Goal: Task Accomplishment & Management: Manage account settings

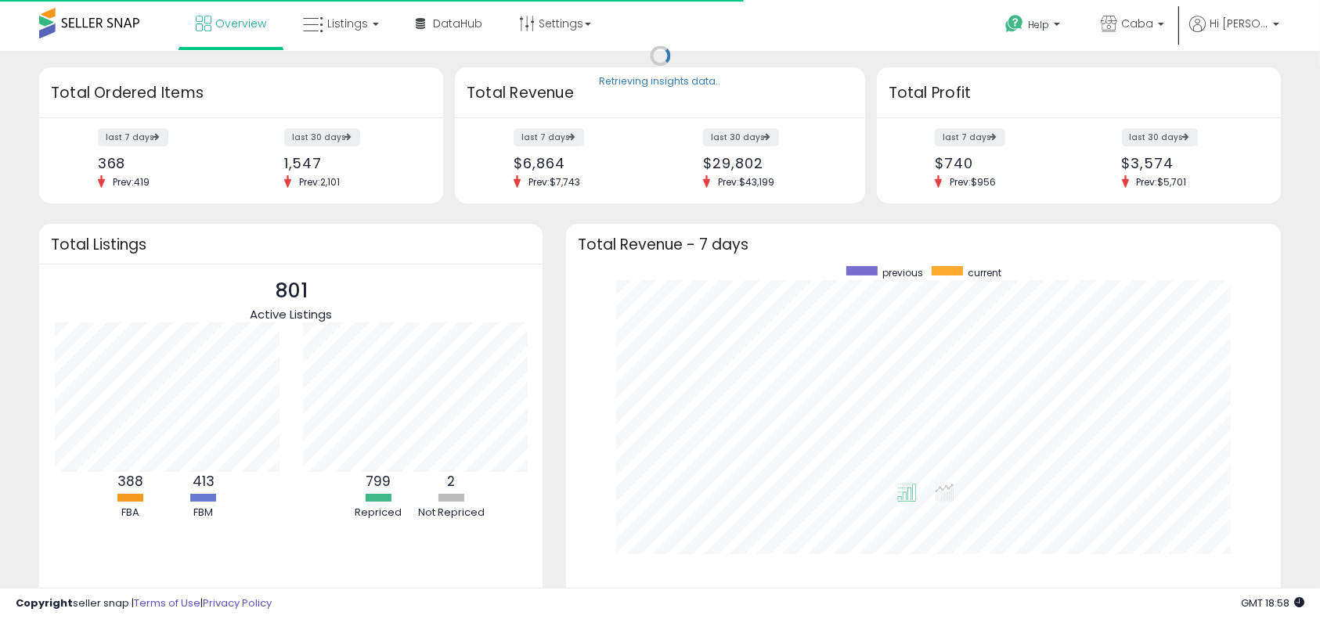
scroll to position [296, 683]
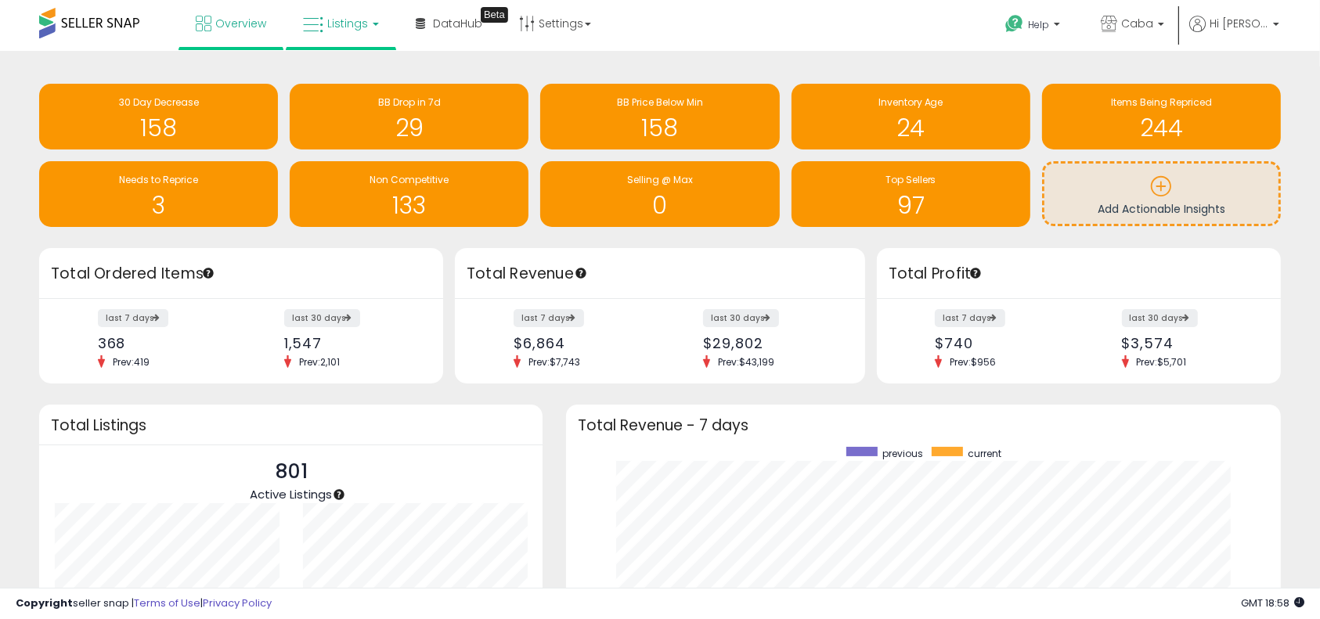
click at [341, 23] on span "Listings" at bounding box center [347, 24] width 41 height 16
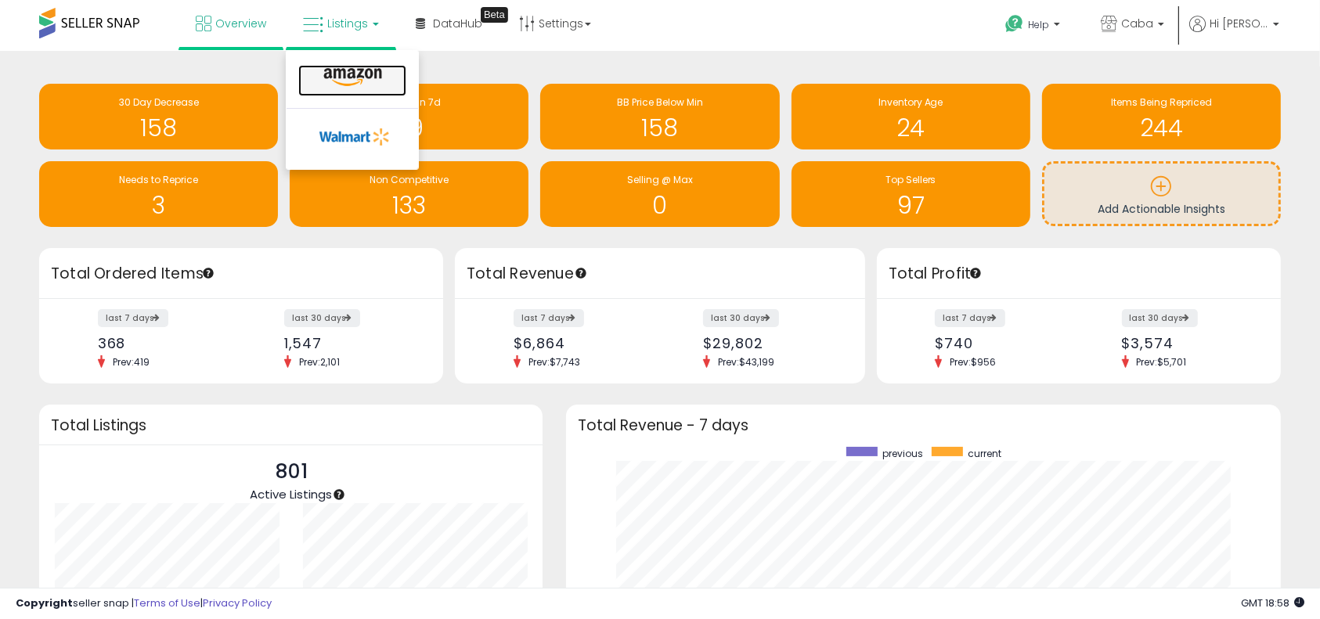
click at [339, 77] on icon at bounding box center [353, 77] width 68 height 20
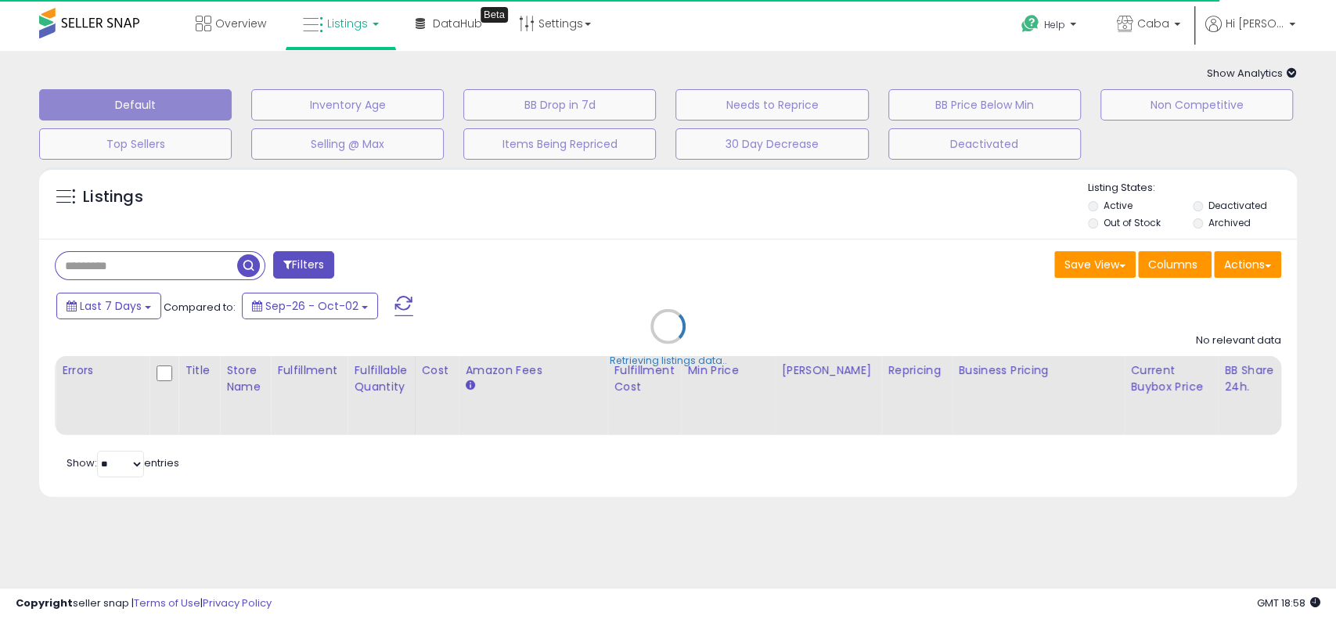
click at [210, 265] on div "Retrieving listings data.." at bounding box center [668, 338] width 1282 height 357
click at [106, 262] on div "Retrieving listings data.." at bounding box center [668, 338] width 1282 height 357
click at [34, 264] on div "Retrieving listings data.." at bounding box center [668, 338] width 1282 height 357
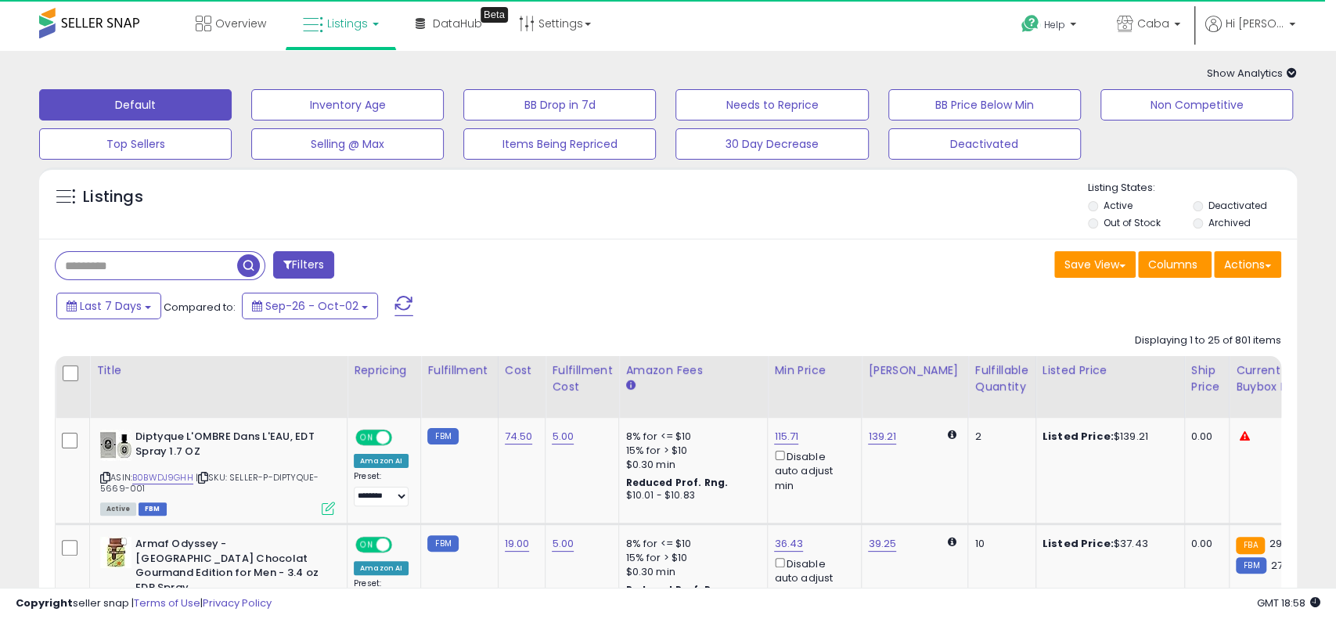
drag, startPoint x: 96, startPoint y: 276, endPoint x: 38, endPoint y: 260, distance: 60.2
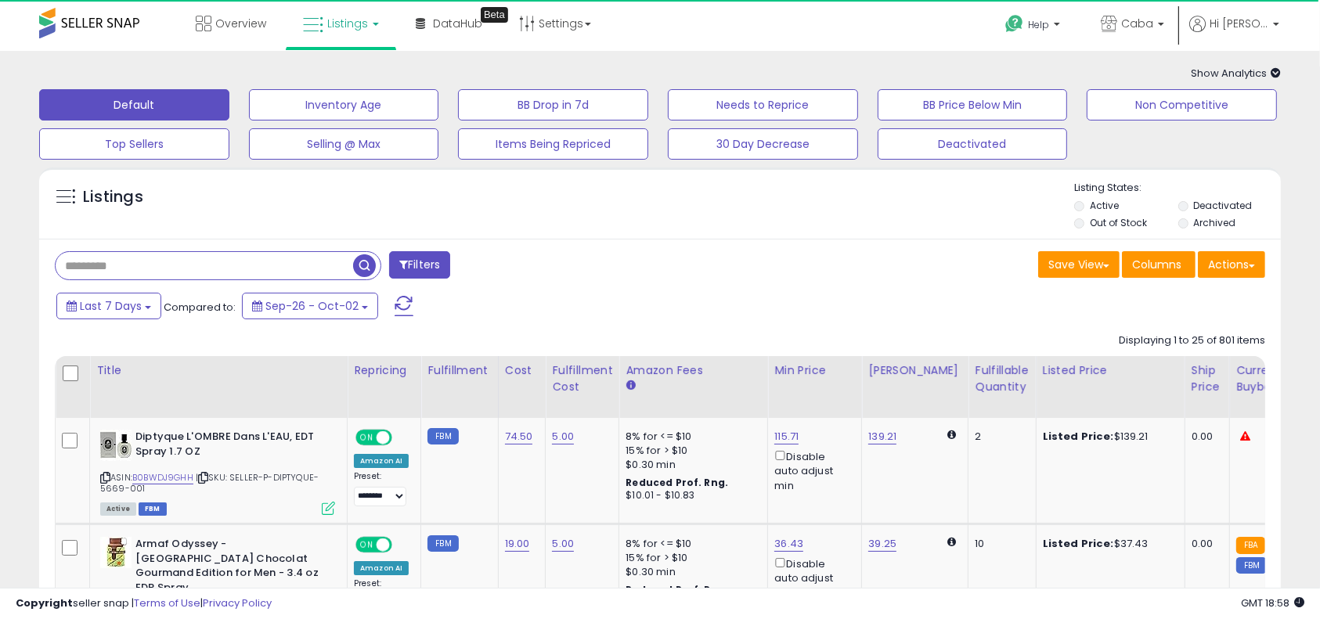
paste input "**********"
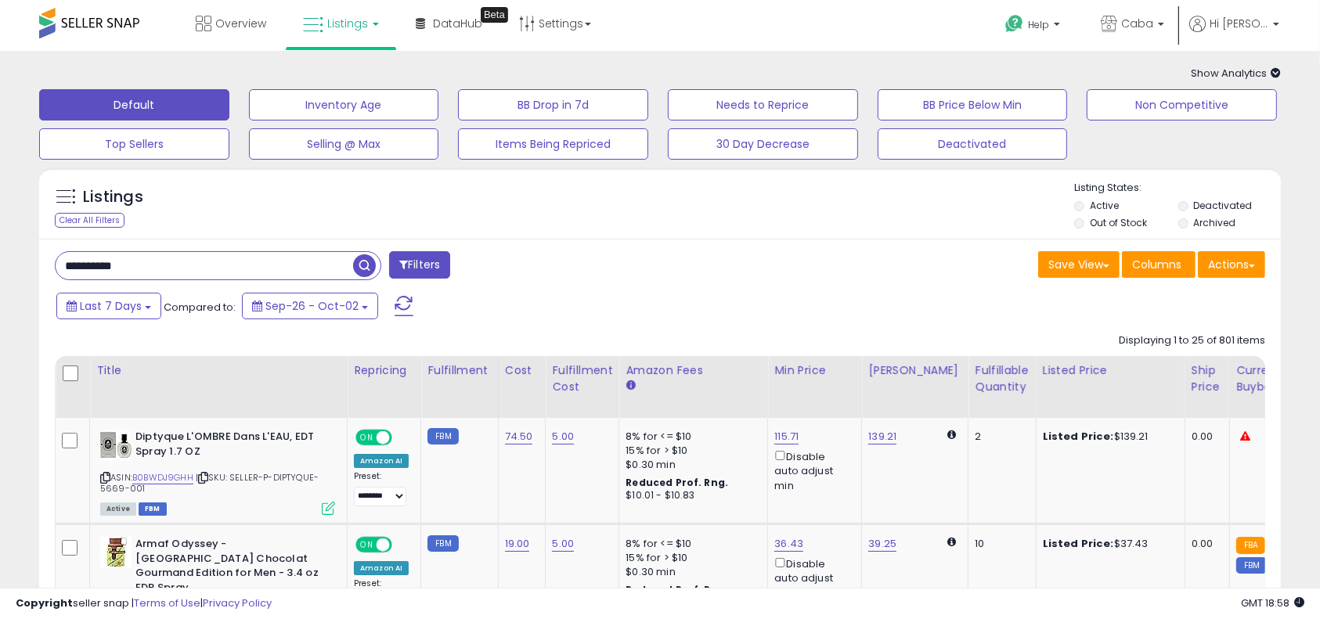
type input "**********"
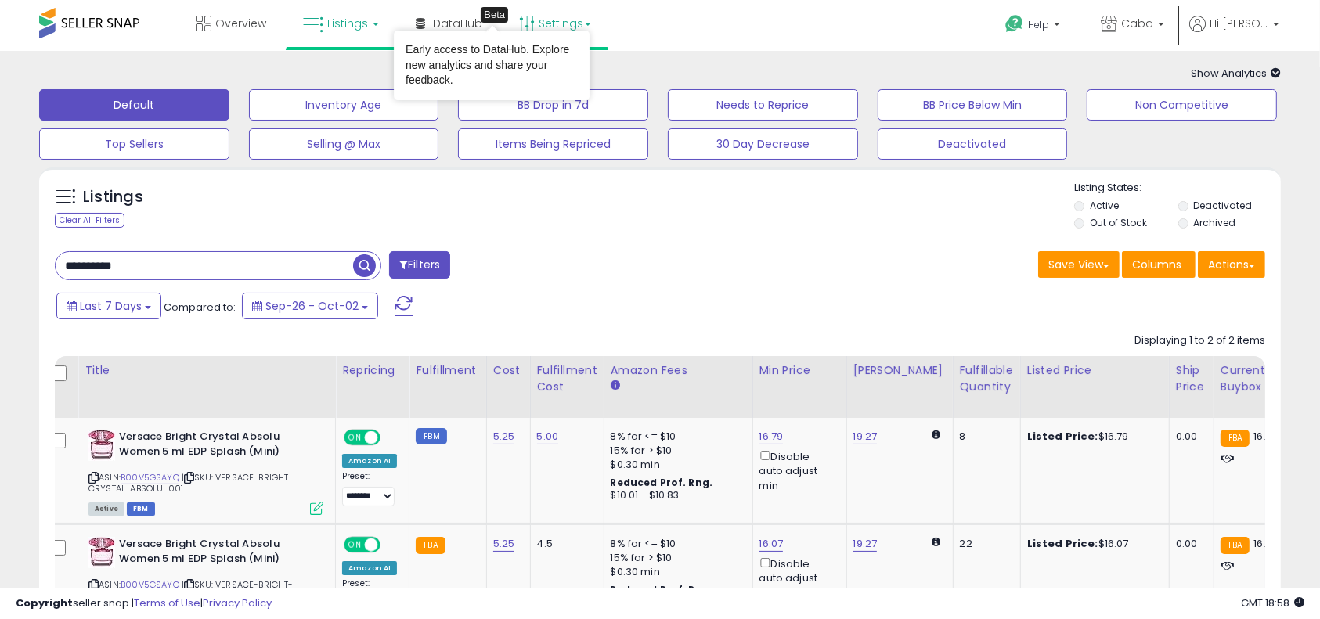
click at [554, 22] on link "Settings" at bounding box center [555, 23] width 96 height 47
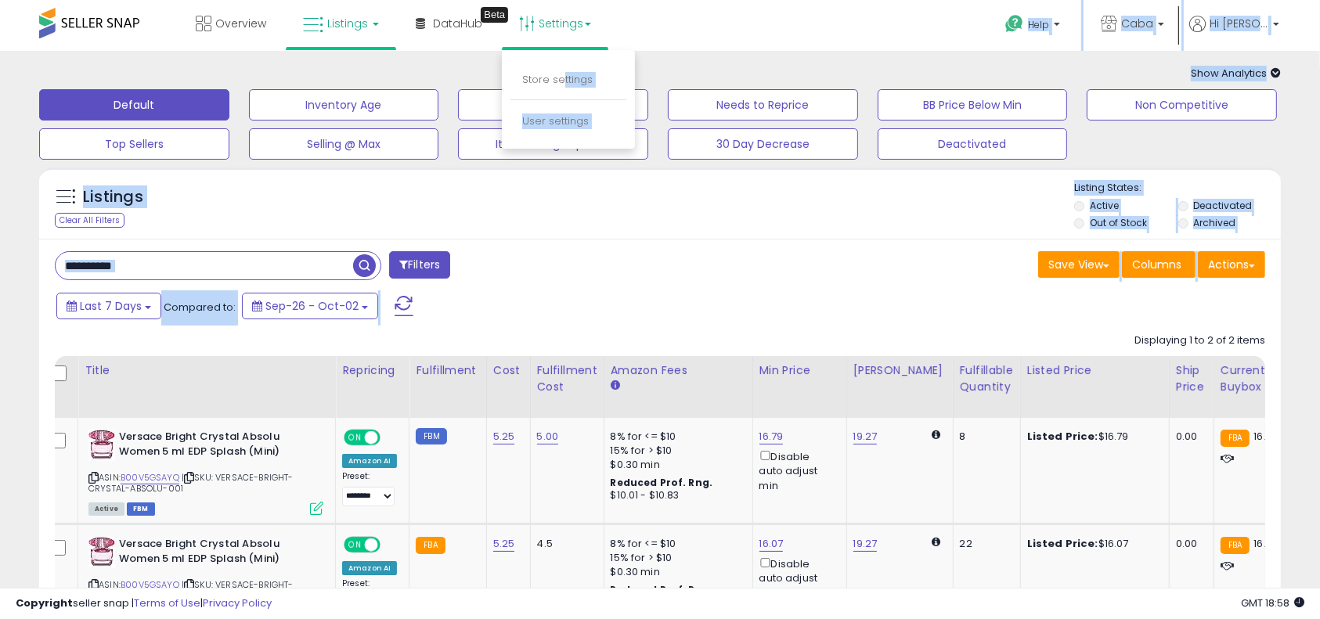
drag, startPoint x: 558, startPoint y: 88, endPoint x: 490, endPoint y: 319, distance: 240.8
click at [491, 314] on div "Unable to login Retrieving listings data.. has not yet accepted the Terms of Us…" at bounding box center [660, 376] width 1320 height 753
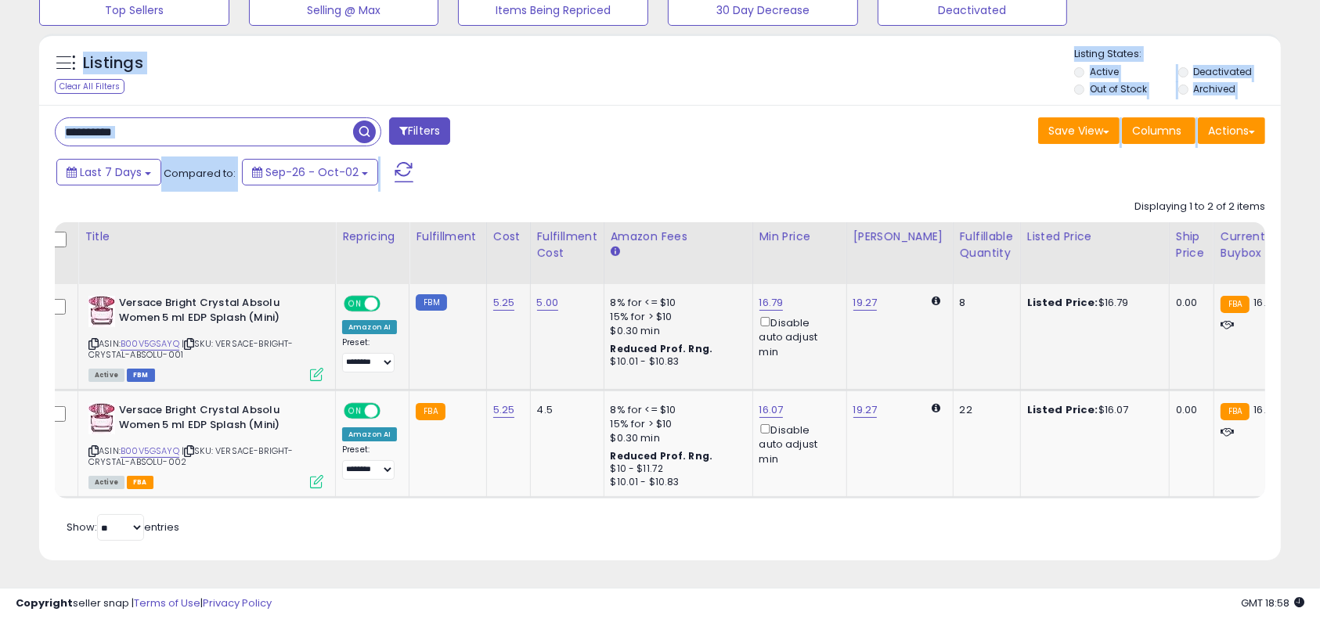
scroll to position [150, 0]
click at [379, 353] on select "**** ********" at bounding box center [368, 363] width 52 height 20
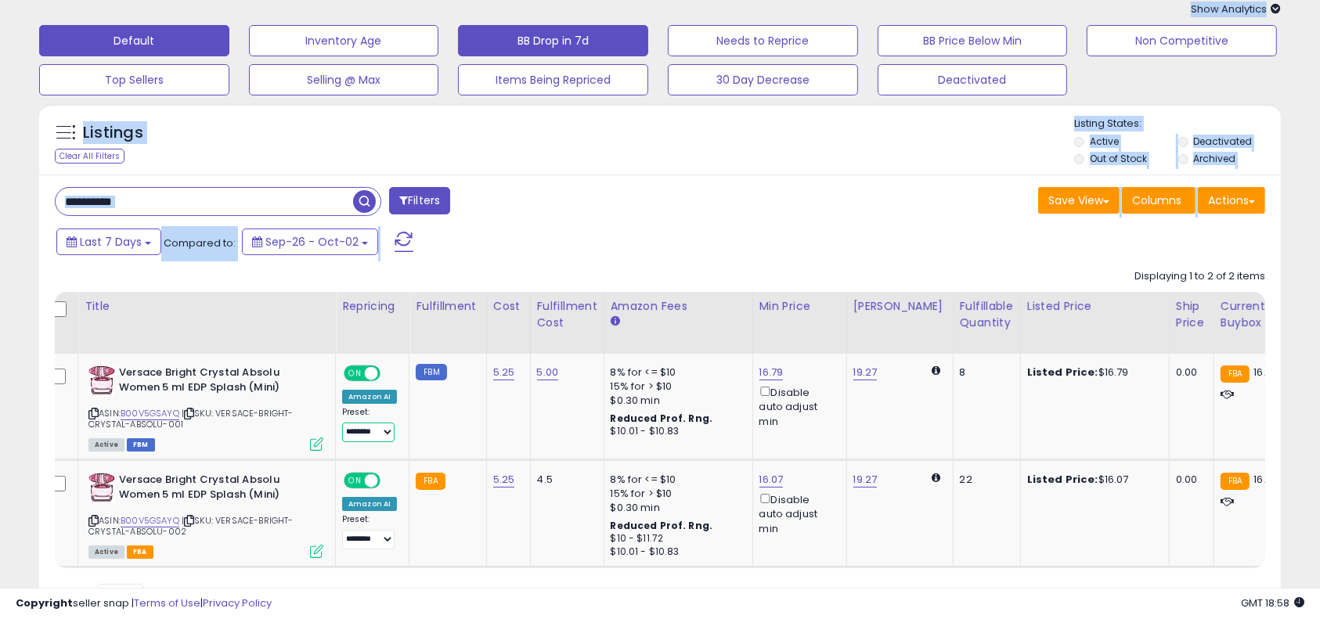
scroll to position [0, 0]
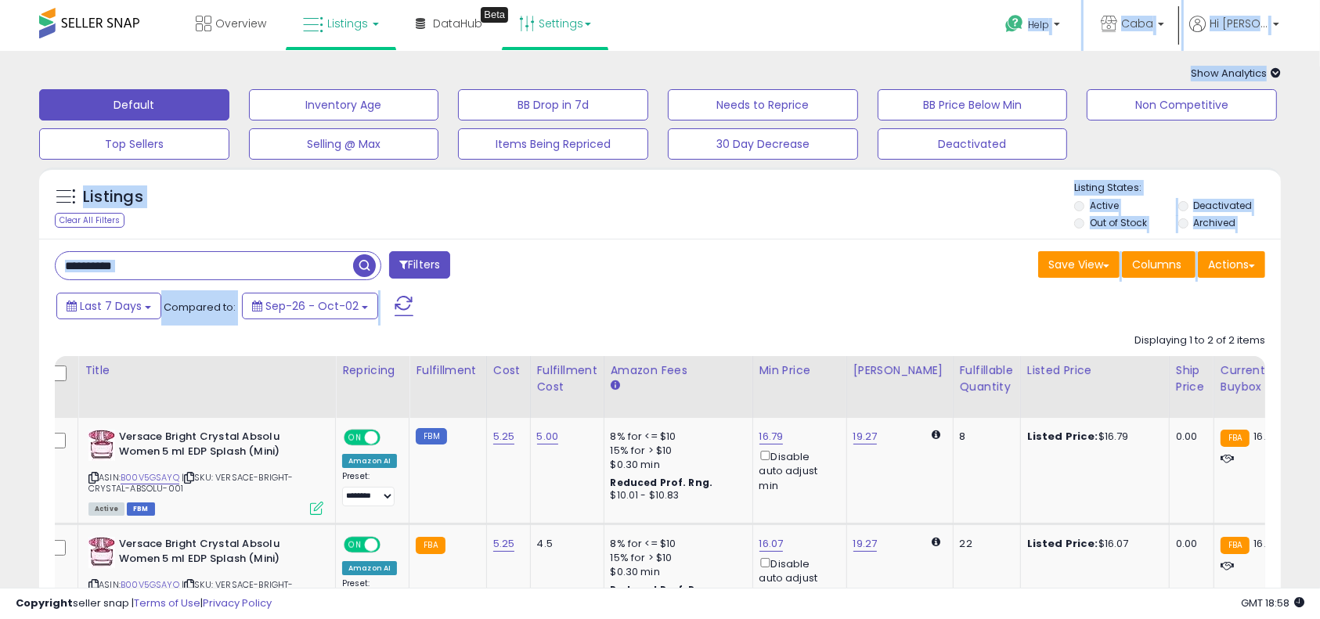
click at [589, 3] on link "Settings" at bounding box center [555, 23] width 96 height 47
click at [564, 70] on li "Store settings" at bounding box center [568, 80] width 116 height 39
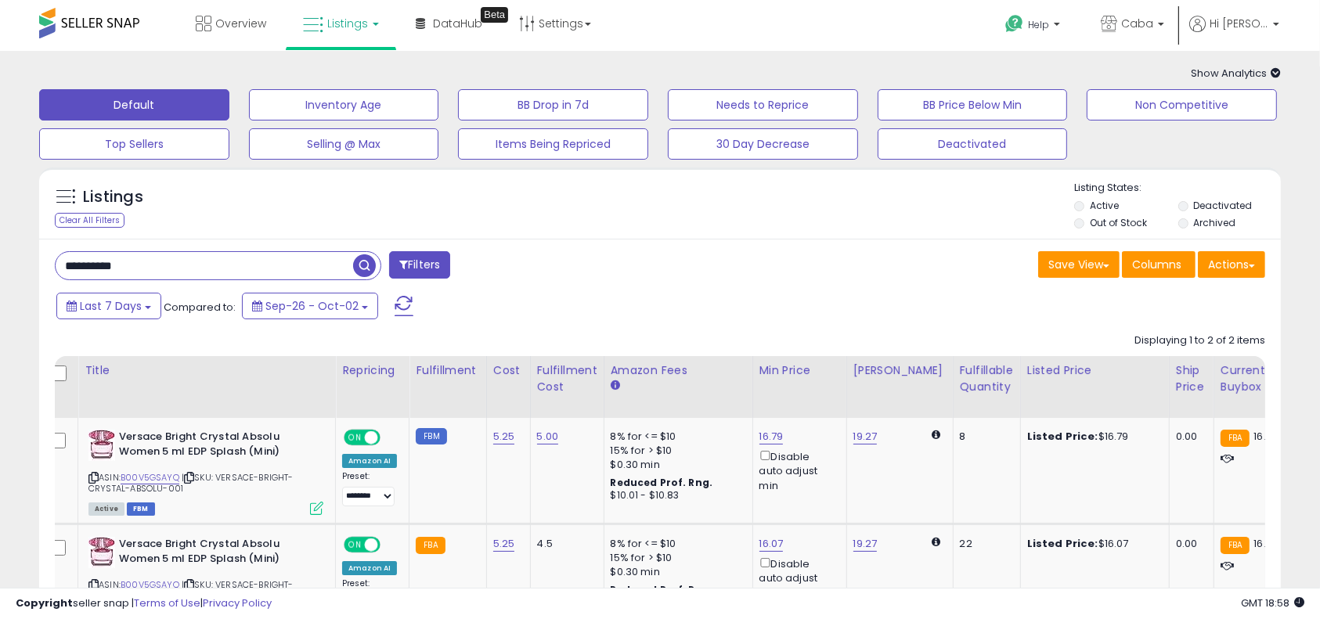
click at [564, 75] on div "Show Analytics Analytics Totals For All Selected Listings Listings With Cost In…" at bounding box center [659, 74] width 1265 height 15
click at [564, 34] on link "Settings" at bounding box center [555, 23] width 96 height 47
drag, startPoint x: 566, startPoint y: 67, endPoint x: 566, endPoint y: 76, distance: 8.6
click at [566, 68] on li "Store settings" at bounding box center [568, 80] width 116 height 39
click at [566, 77] on div "Show Analytics Analytics Totals For All Selected Listings Listings With Cost In…" at bounding box center [659, 74] width 1265 height 15
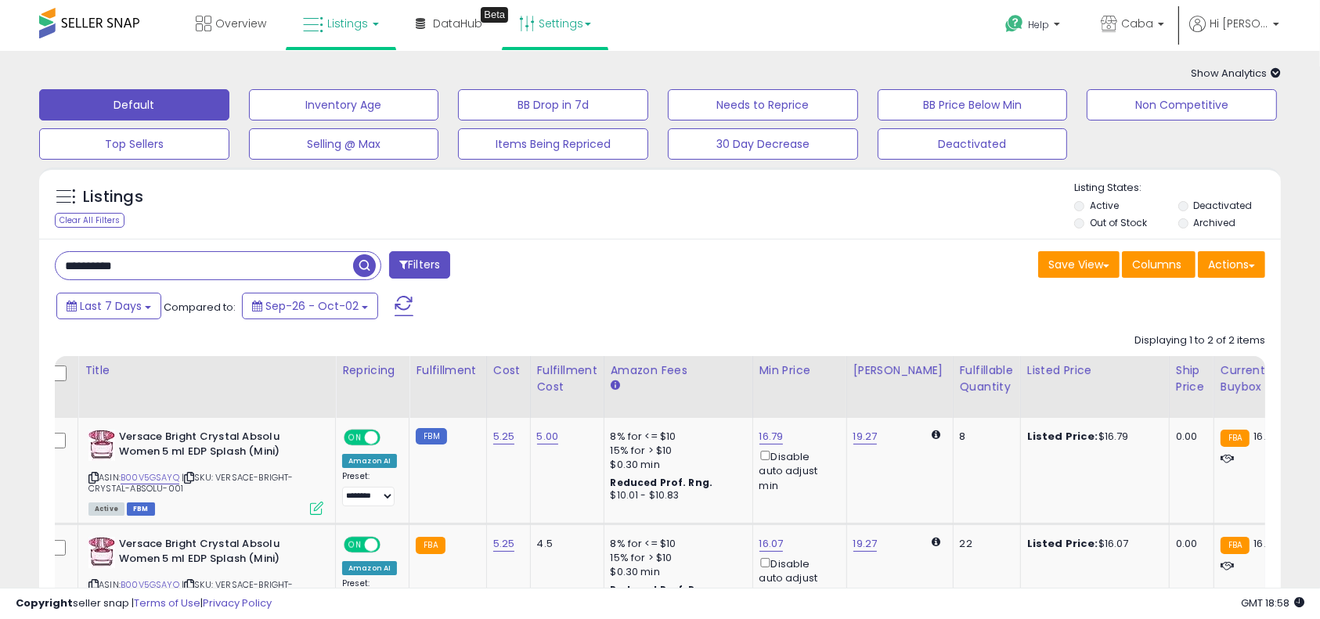
click at [572, 22] on link "Settings" at bounding box center [555, 23] width 96 height 47
click at [570, 85] on link "Store settings" at bounding box center [557, 79] width 70 height 15
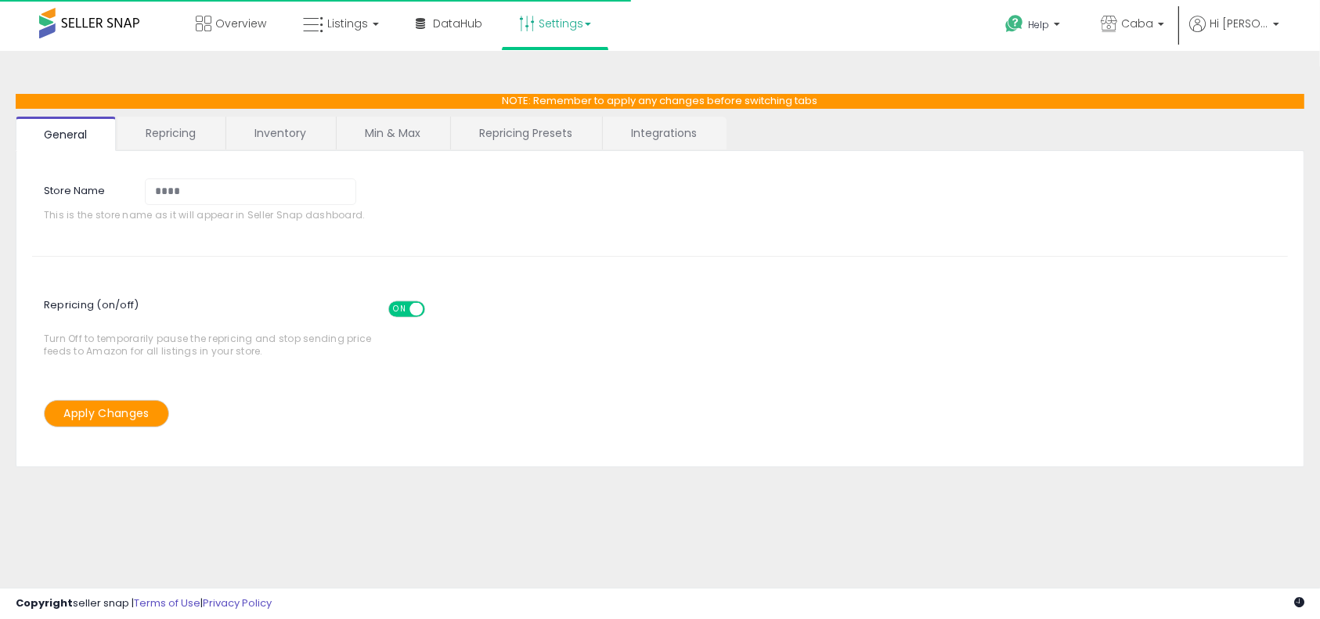
select select "*********"
click at [542, 124] on link "Repricing Presets" at bounding box center [526, 133] width 150 height 33
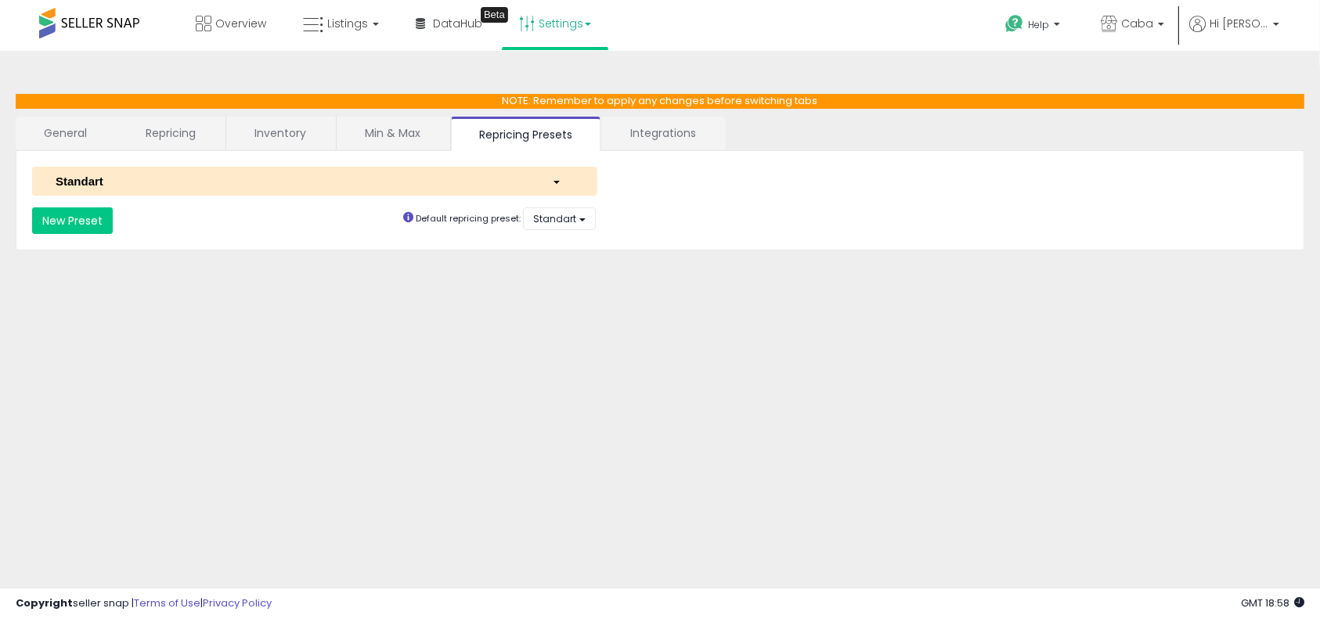
click at [376, 179] on div "Standart" at bounding box center [292, 181] width 496 height 16
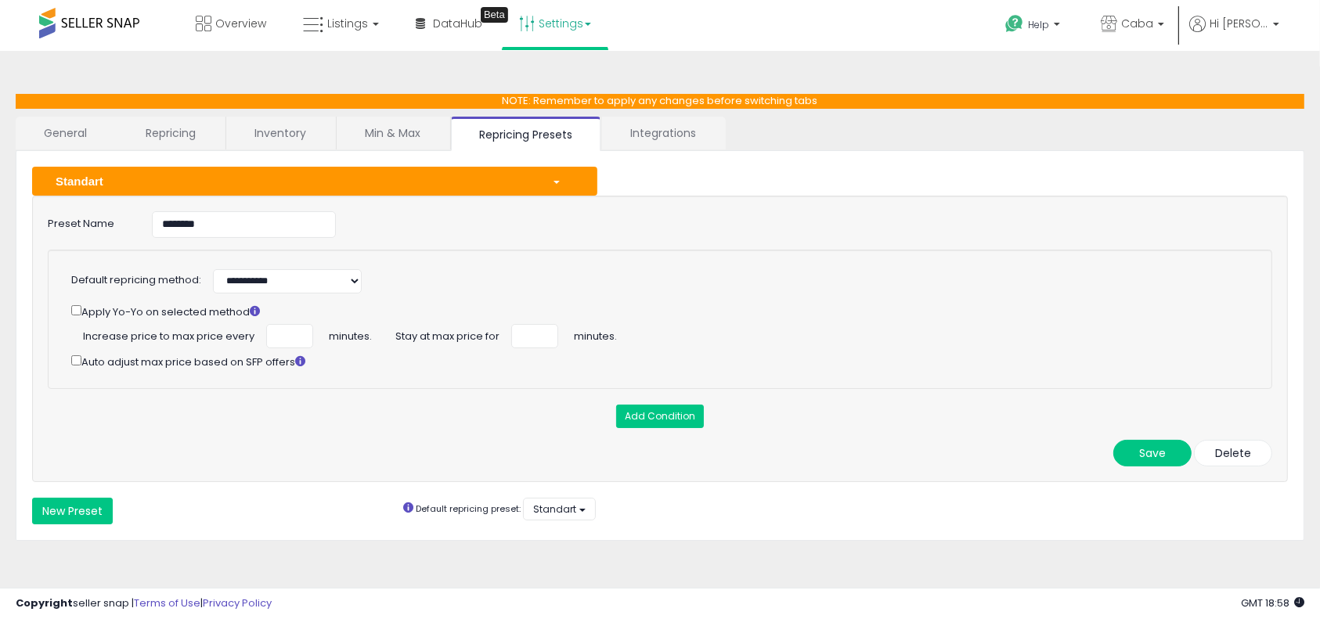
click at [403, 137] on link "Min & Max" at bounding box center [393, 133] width 112 height 33
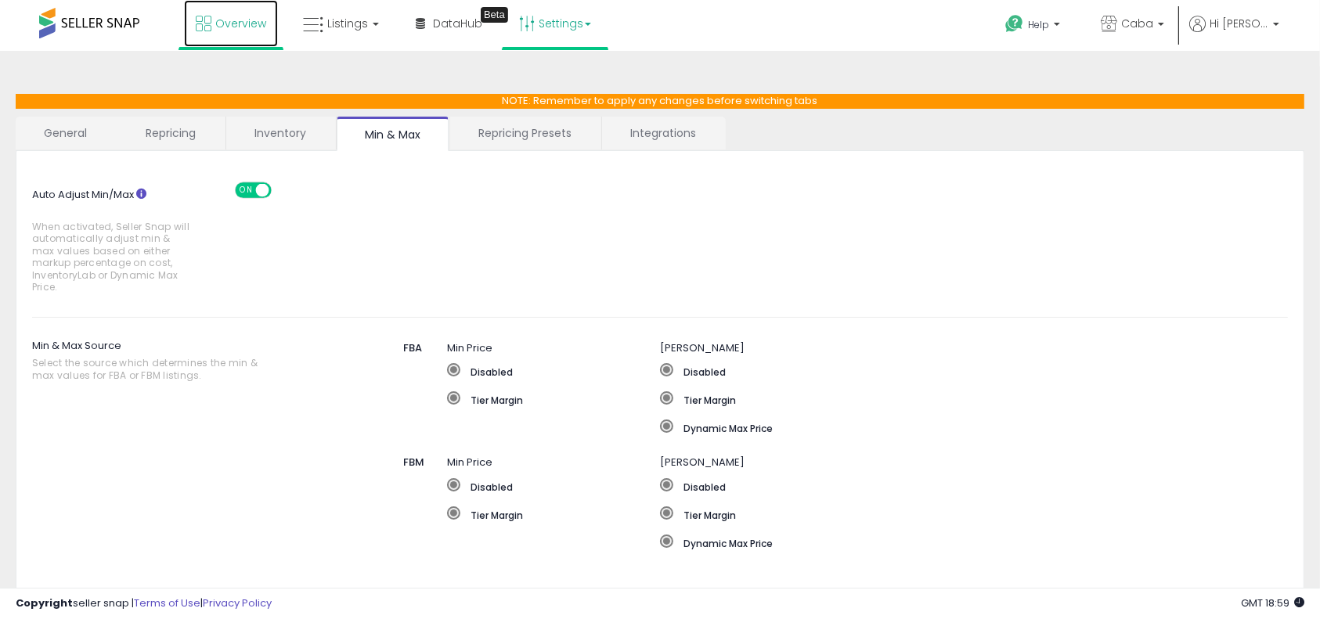
click at [215, 28] on span "Overview" at bounding box center [240, 24] width 51 height 16
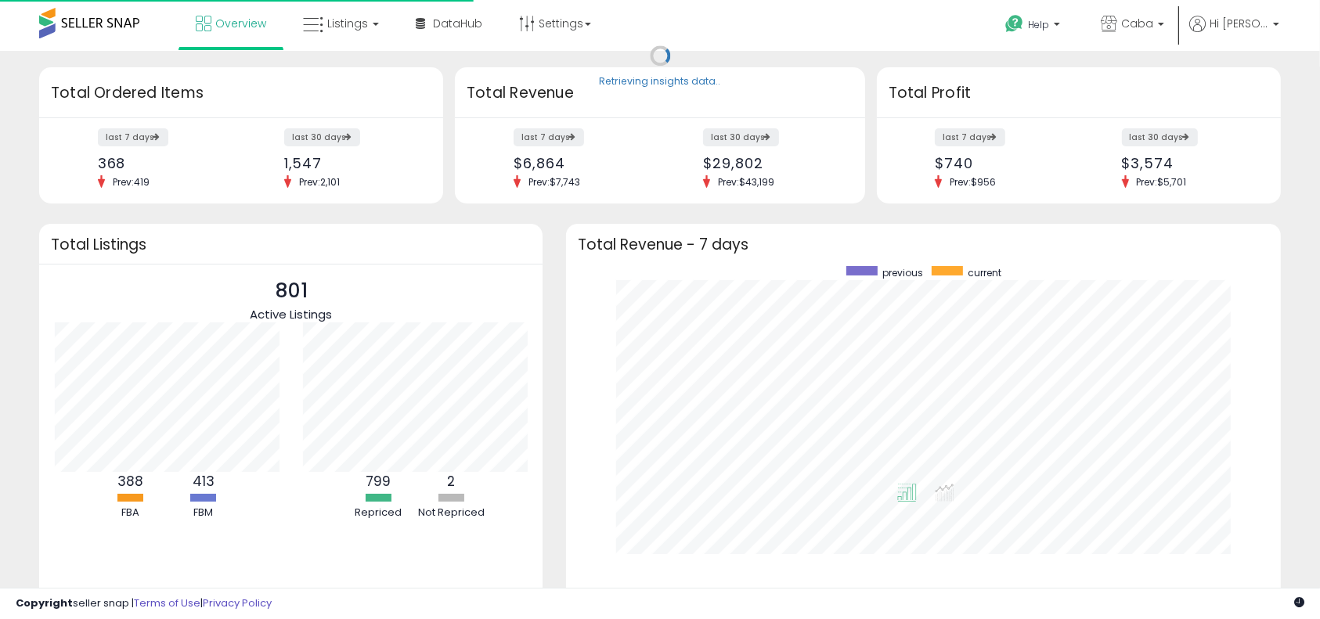
scroll to position [296, 683]
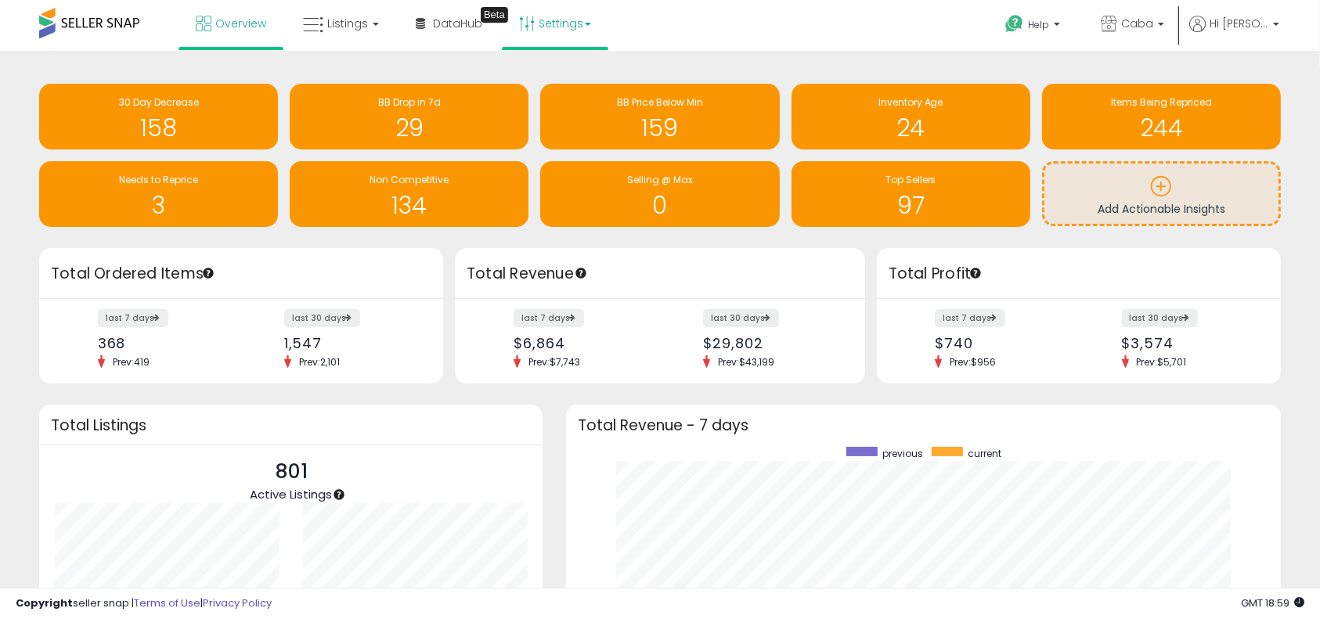
click at [551, 25] on link "Settings" at bounding box center [555, 23] width 96 height 47
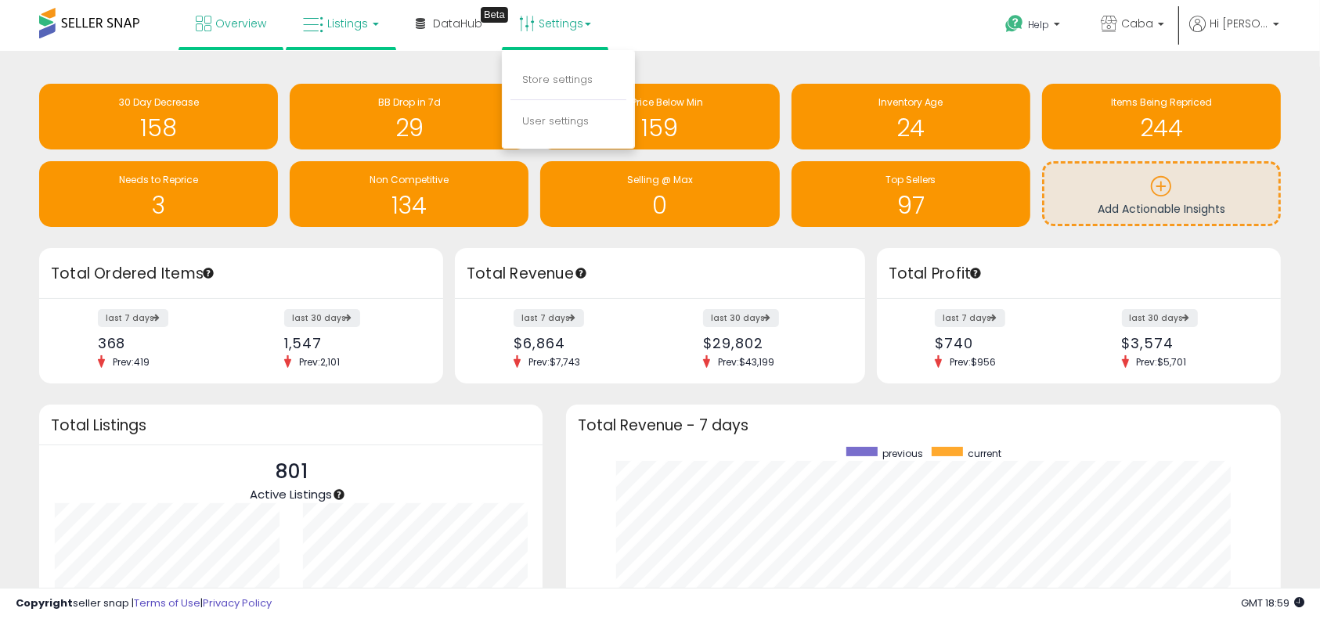
click at [332, 16] on span "Listings" at bounding box center [347, 24] width 41 height 16
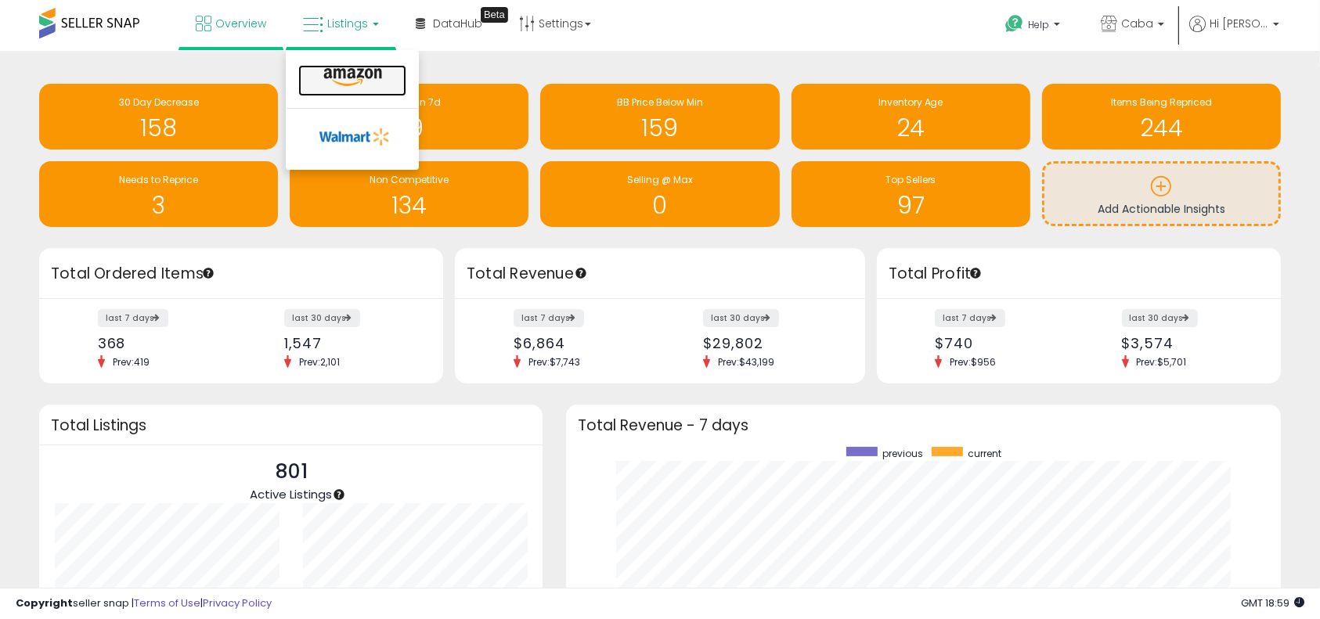
click at [368, 75] on icon at bounding box center [353, 77] width 68 height 20
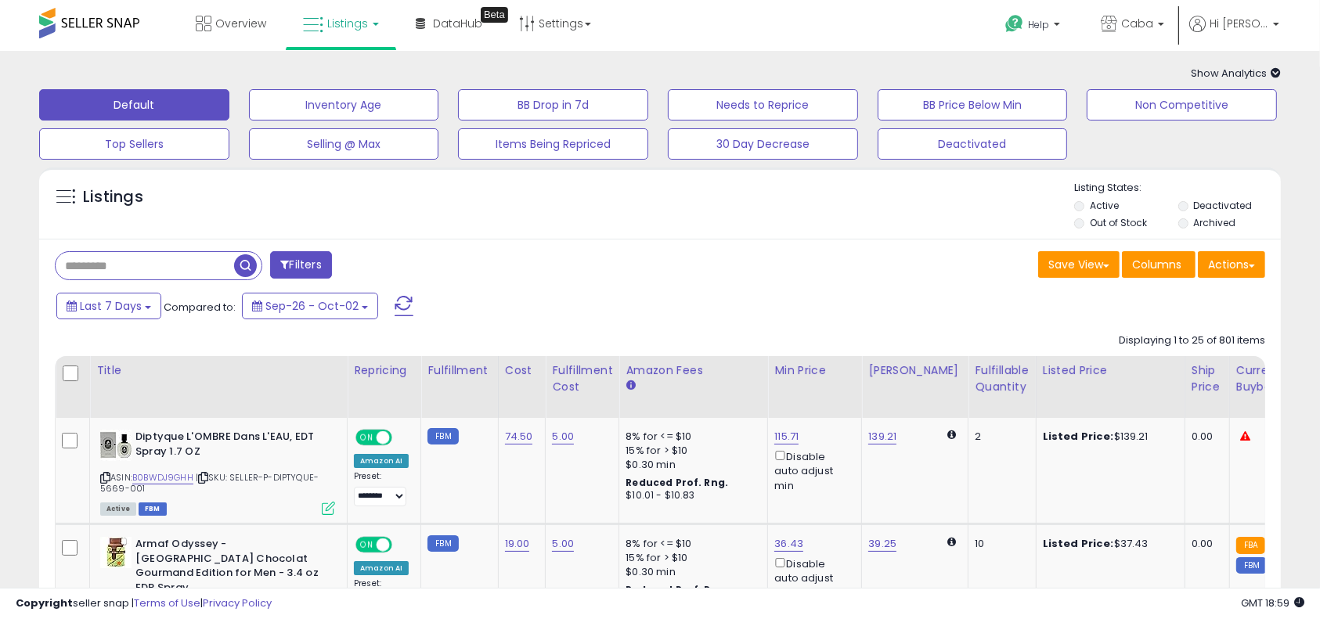
click at [562, 229] on div "Listings" at bounding box center [660, 207] width 1242 height 53
